Goal: Task Accomplishment & Management: Complete application form

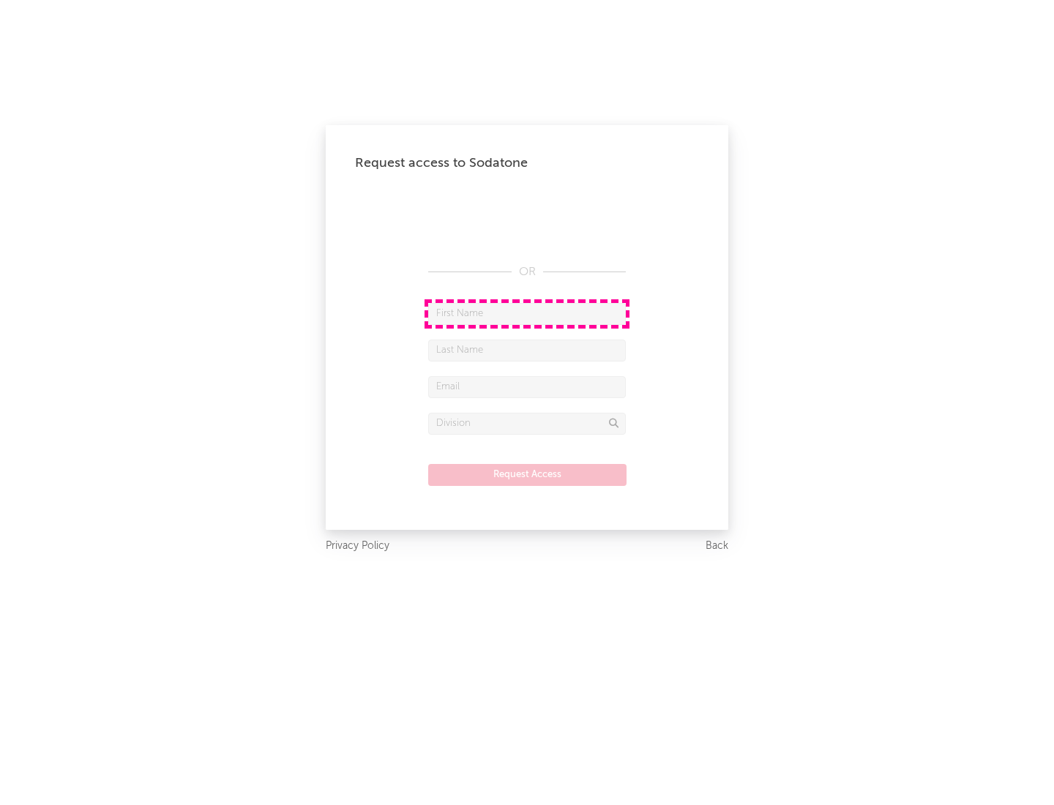
click at [527, 313] on input "text" at bounding box center [527, 314] width 198 height 22
type input "[PERSON_NAME]"
click at [527, 350] on input "text" at bounding box center [527, 351] width 198 height 22
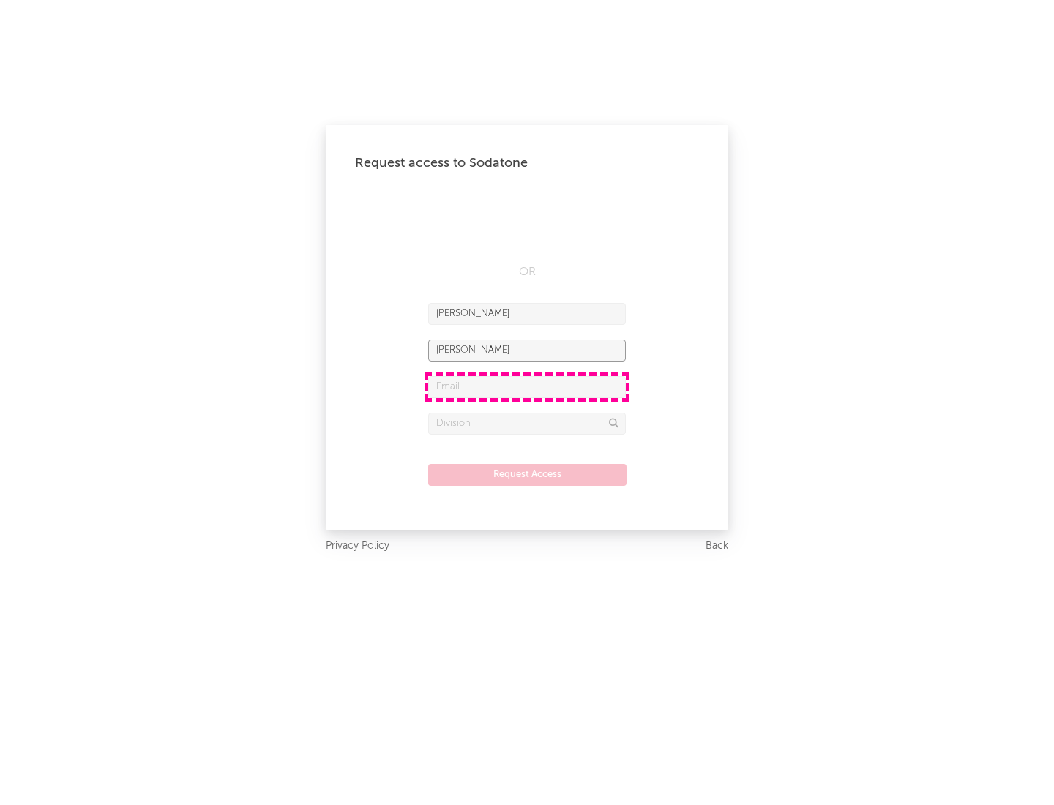
type input "[PERSON_NAME]"
click at [527, 386] on input "text" at bounding box center [527, 387] width 198 height 22
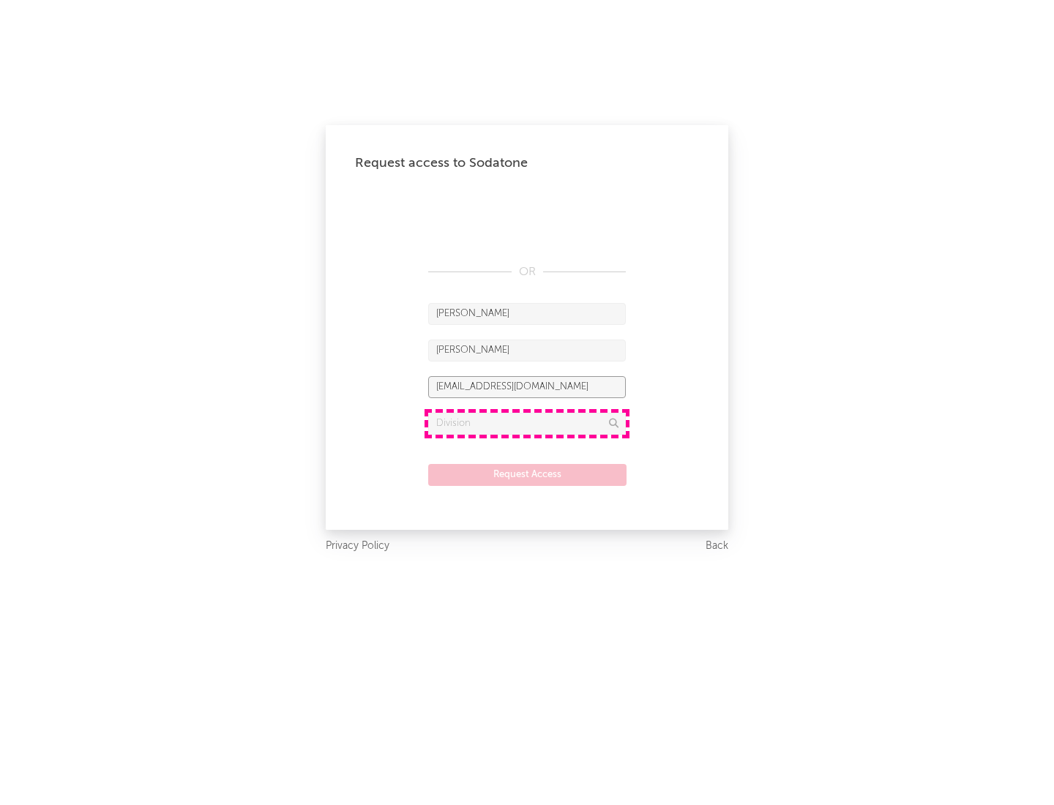
type input "[EMAIL_ADDRESS][DOMAIN_NAME]"
click at [527, 423] on input "text" at bounding box center [527, 424] width 198 height 22
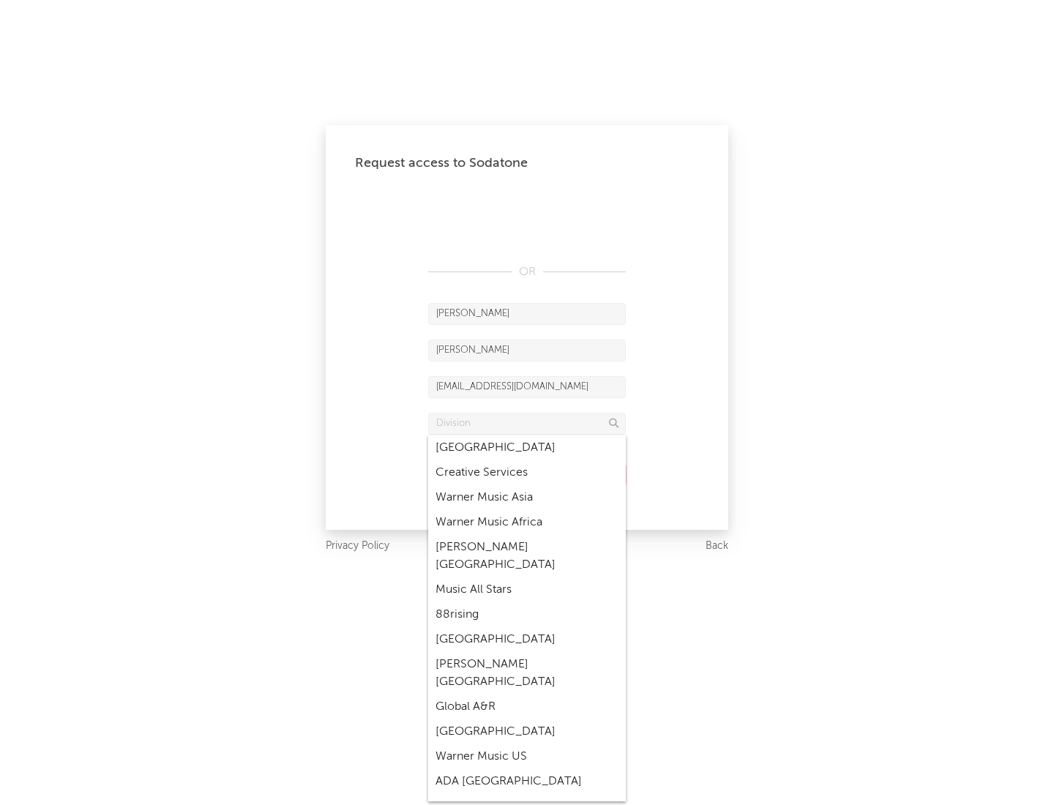
click at [522, 577] on div "Music All Stars" at bounding box center [527, 589] width 198 height 25
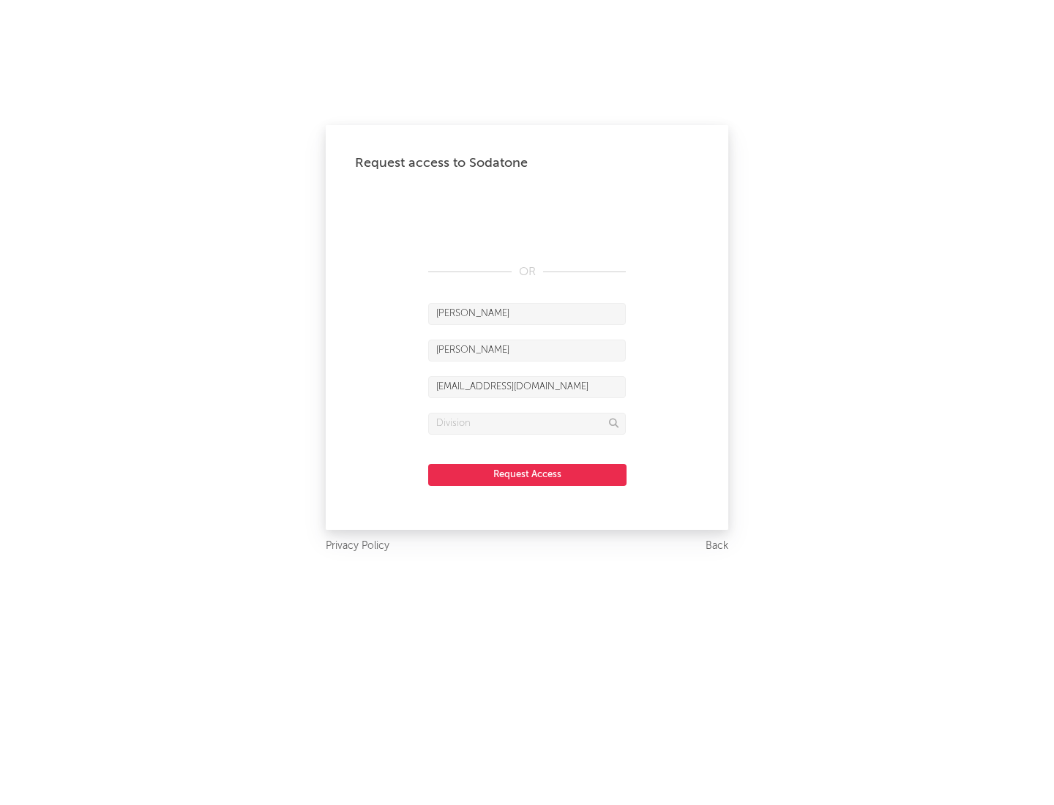
type input "Music All Stars"
click at [527, 474] on button "Request Access" at bounding box center [527, 475] width 198 height 22
